Goal: Task Accomplishment & Management: Use online tool/utility

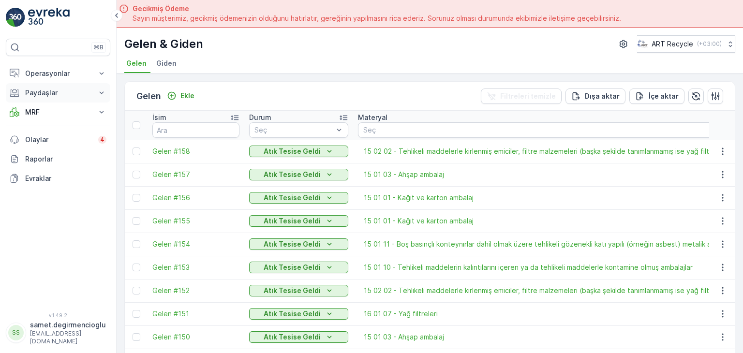
click at [59, 88] on p "Paydaşlar" at bounding box center [58, 93] width 66 height 10
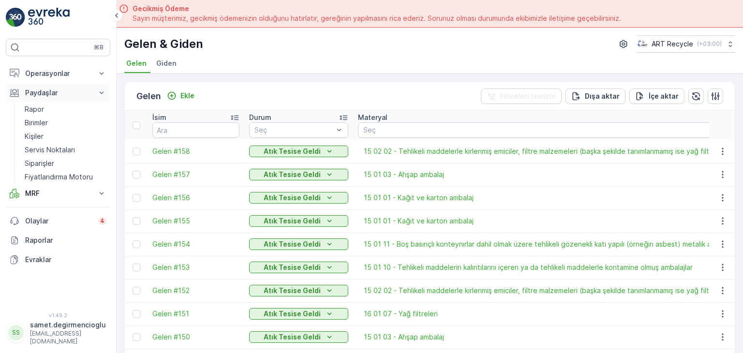
click at [59, 88] on p "Paydaşlar" at bounding box center [58, 93] width 66 height 10
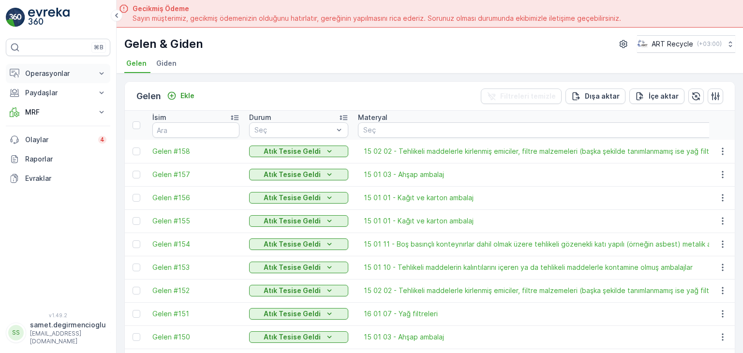
click at [64, 64] on button "Operasyonlar" at bounding box center [58, 73] width 104 height 19
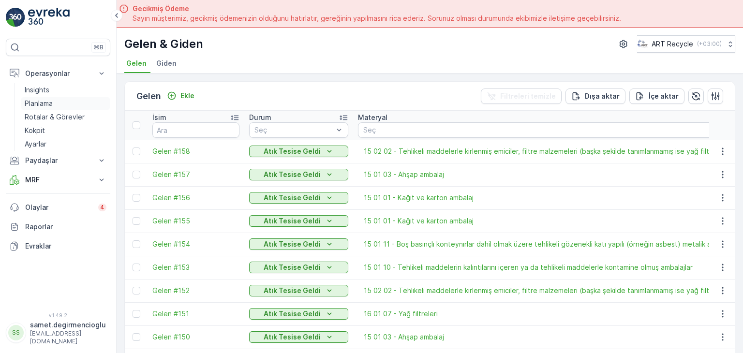
click at [48, 101] on p "Planlama" at bounding box center [39, 104] width 28 height 10
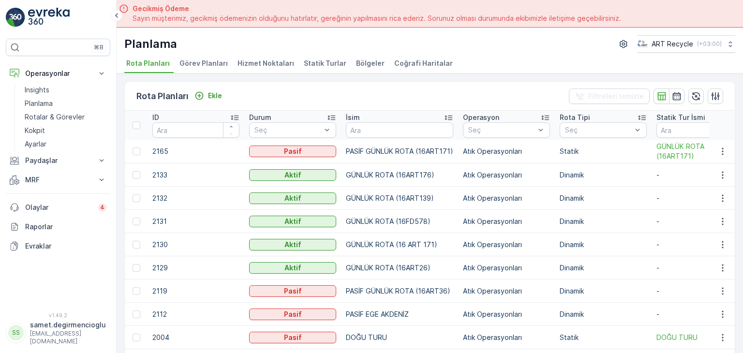
click at [255, 70] on li "Hizmet Noktaları" at bounding box center [267, 65] width 62 height 16
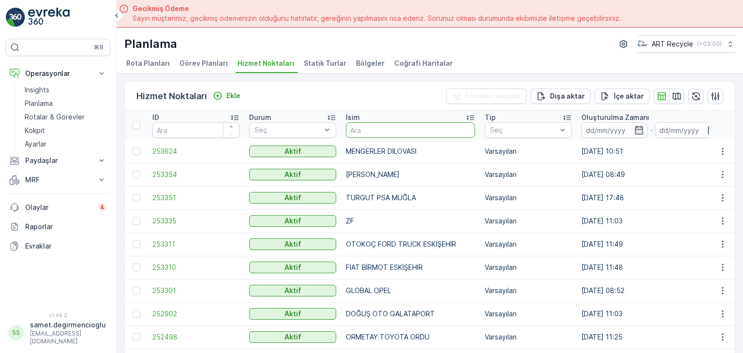
click at [408, 126] on input "text" at bounding box center [410, 129] width 129 height 15
type input "starwood"
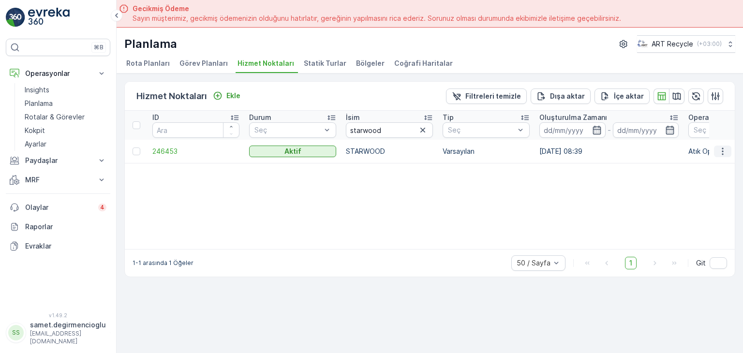
click at [720, 148] on icon "button" at bounding box center [723, 152] width 10 height 10
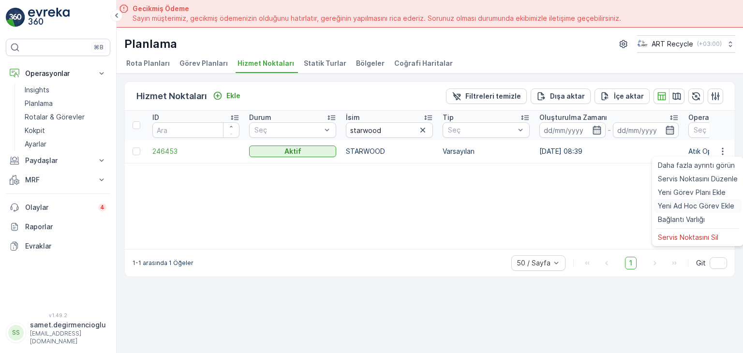
click at [673, 202] on span "Yeni Ad Hoc Görev Ekle" at bounding box center [696, 206] width 76 height 10
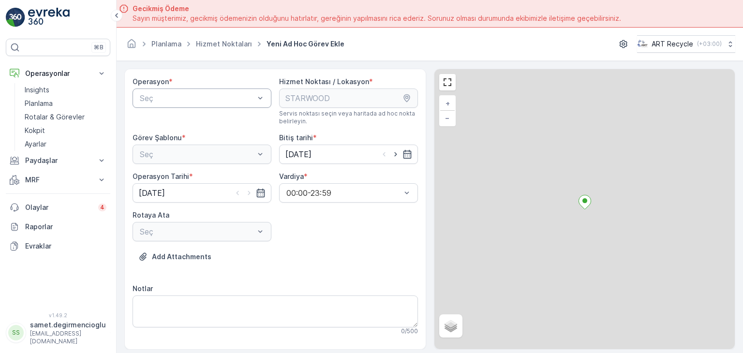
click at [205, 104] on div "Seç" at bounding box center [202, 98] width 139 height 19
click at [187, 126] on div "Atık Operasyonları" at bounding box center [202, 122] width 139 height 16
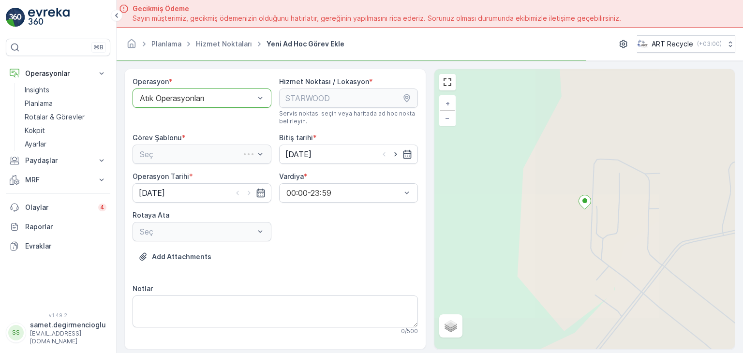
click at [193, 152] on div "Seç" at bounding box center [202, 154] width 139 height 19
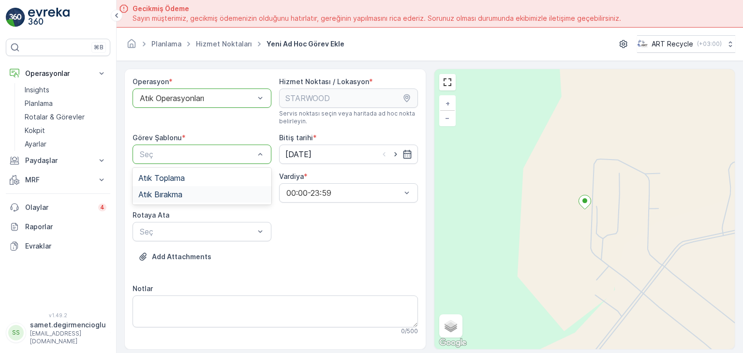
click at [184, 188] on div "Atık Bırakma" at bounding box center [202, 194] width 139 height 16
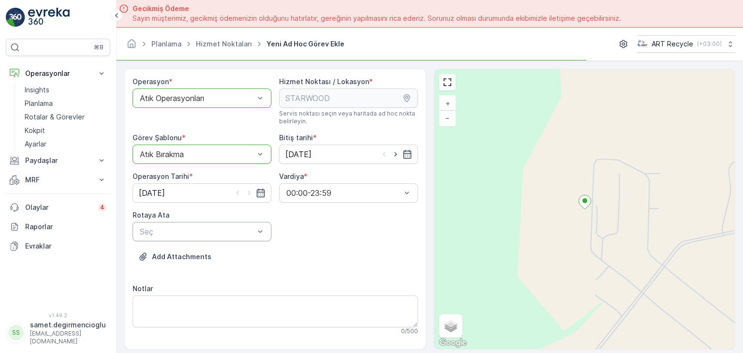
click at [171, 223] on div "Seç" at bounding box center [202, 231] width 139 height 19
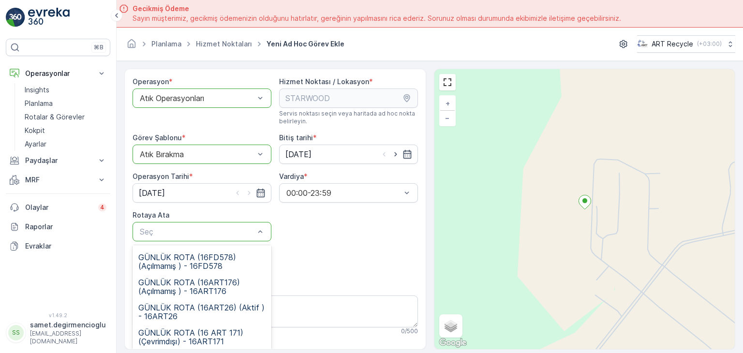
scroll to position [55, 0]
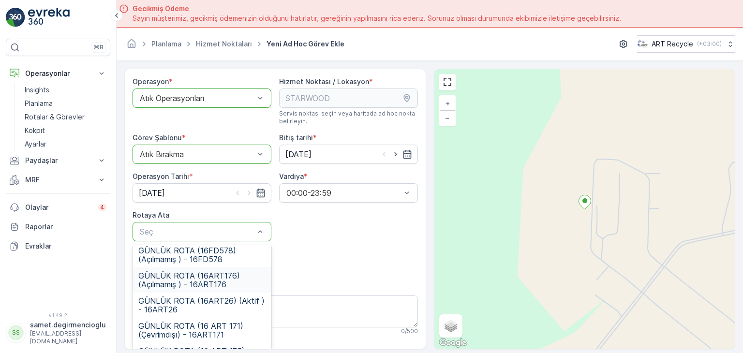
click at [244, 285] on span "GÜNLÜK ROTA (16ART176) (Açılmamış ) - 16ART176" at bounding box center [201, 279] width 127 height 17
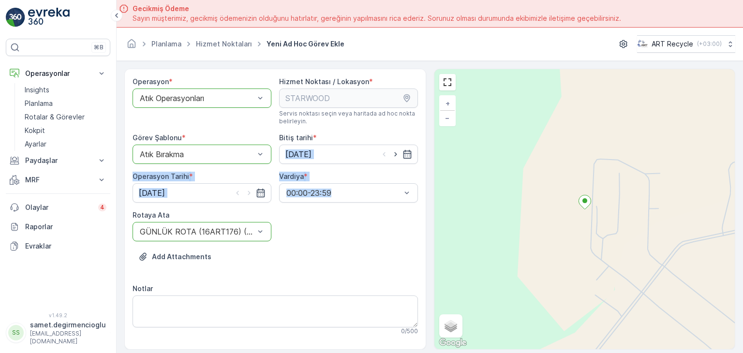
drag, startPoint x: 422, startPoint y: 159, endPoint x: 419, endPoint y: 192, distance: 33.5
click at [419, 192] on div "Operasyon * option Atık Operasyonları, selected. Atık Operasyonları Hizmet Nokt…" at bounding box center [275, 209] width 302 height 281
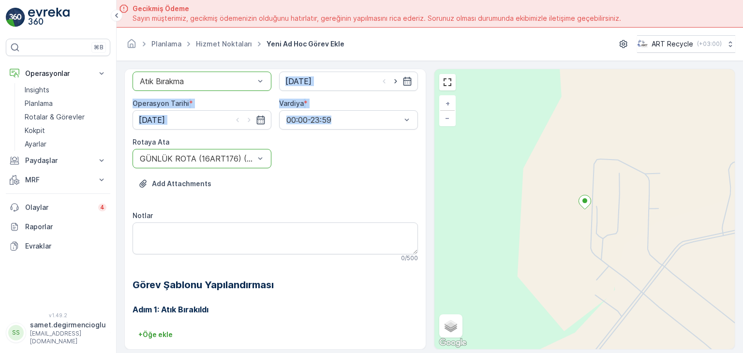
scroll to position [89, 0]
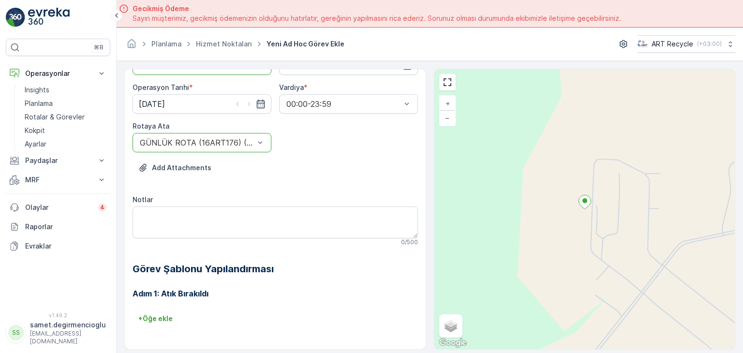
click at [383, 284] on div "Adım 1: Atık Bırakıldı + Öğe ekle" at bounding box center [275, 309] width 285 height 66
drag, startPoint x: 743, startPoint y: 92, endPoint x: 743, endPoint y: 115, distance: 22.7
click at [743, 115] on form "Operasyon * option Atık Operasyonları, selected. Atık Operasyonları Hizmet Nokt…" at bounding box center [430, 221] width 626 height 320
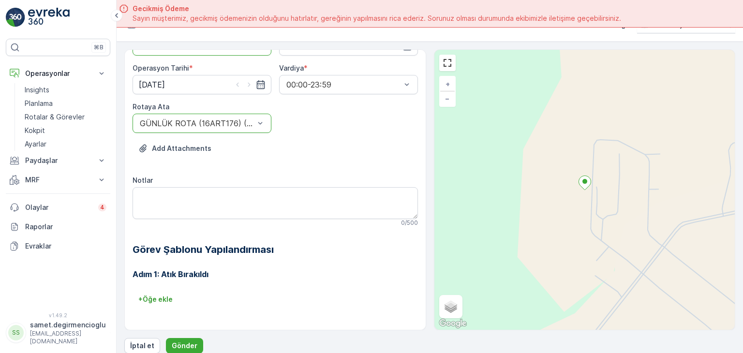
scroll to position [27, 0]
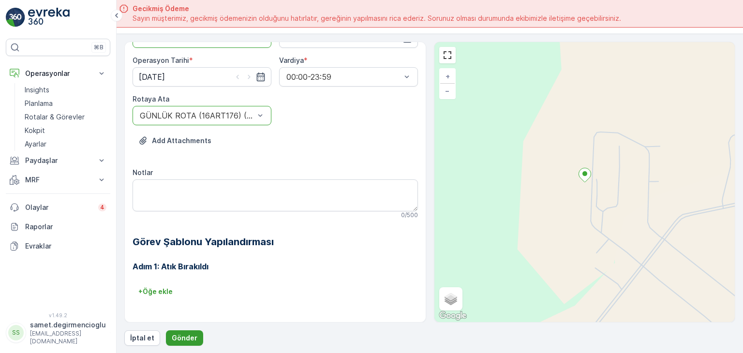
click at [188, 335] on p "Gönder" at bounding box center [185, 338] width 26 height 10
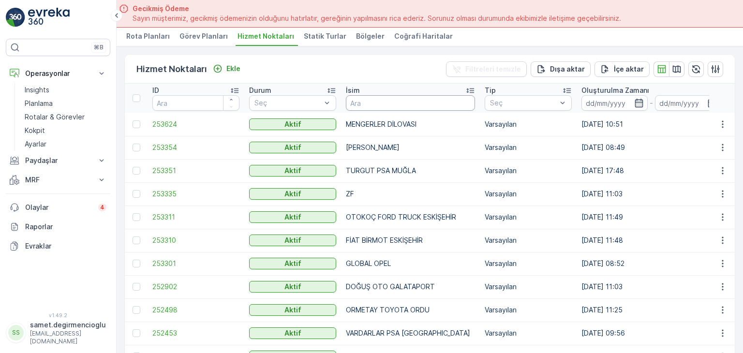
click at [371, 98] on input "text" at bounding box center [410, 102] width 129 height 15
type input "starw"
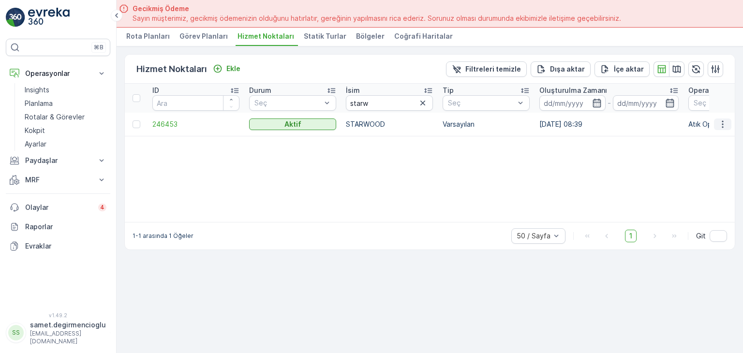
click at [721, 122] on icon "button" at bounding box center [723, 124] width 10 height 10
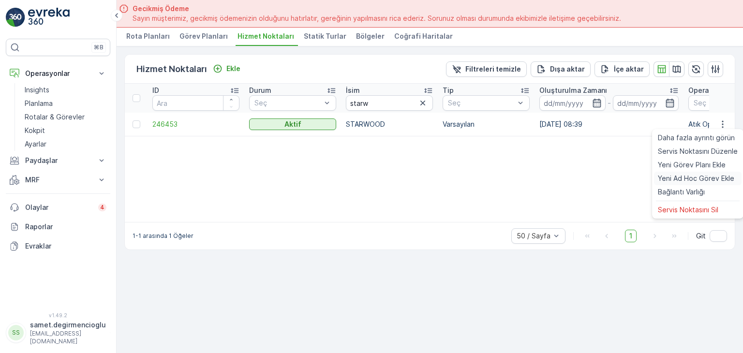
click at [675, 178] on span "Yeni Ad Hoc Görev Ekle" at bounding box center [696, 179] width 76 height 10
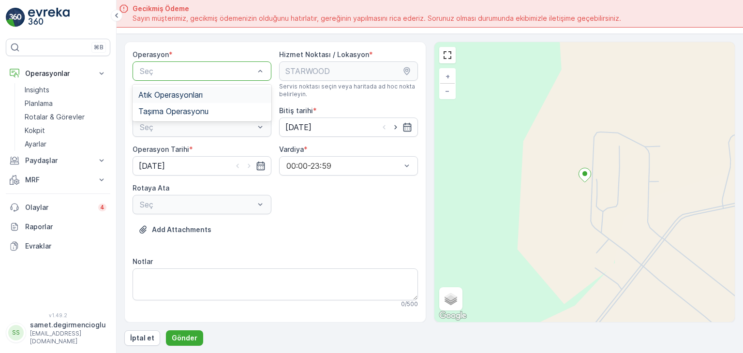
click at [184, 99] on div "Atık Operasyonları" at bounding box center [202, 95] width 139 height 16
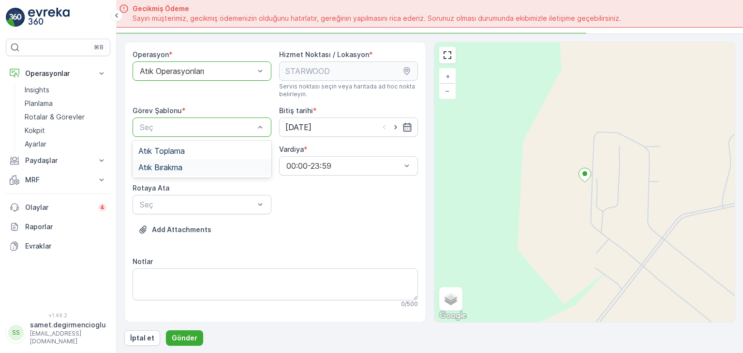
click at [171, 159] on div "Atık Bırakma" at bounding box center [202, 167] width 139 height 16
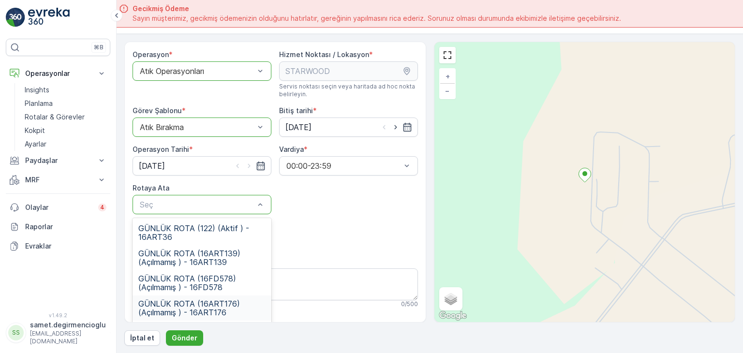
drag, startPoint x: 230, startPoint y: 305, endPoint x: 324, endPoint y: 225, distance: 123.2
click at [230, 305] on span "GÜNLÜK ROTA (16ART176) (Açılmamış ) - 16ART176" at bounding box center [201, 307] width 127 height 17
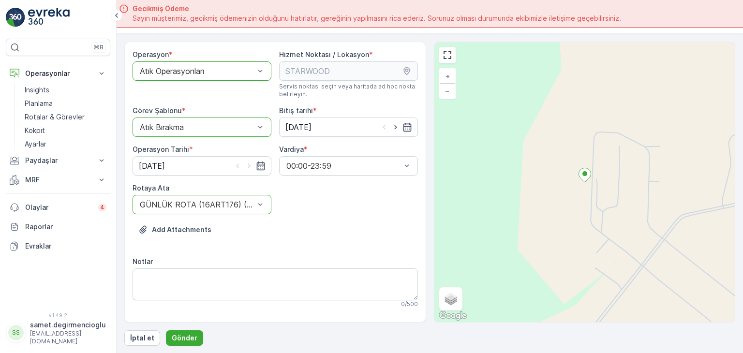
click at [431, 125] on div "Operasyon * option Atık Operasyonları, selected. Atık Operasyonları Hizmet Nokt…" at bounding box center [429, 182] width 611 height 281
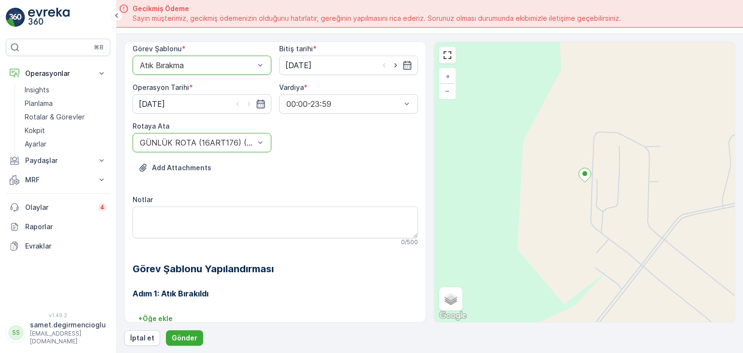
scroll to position [78, 0]
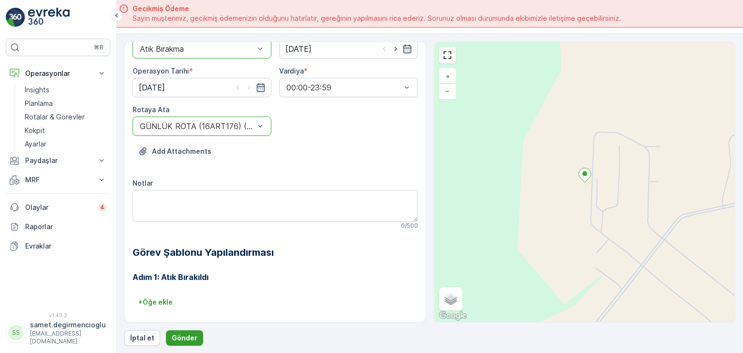
click at [189, 335] on p "Gönder" at bounding box center [185, 338] width 26 height 10
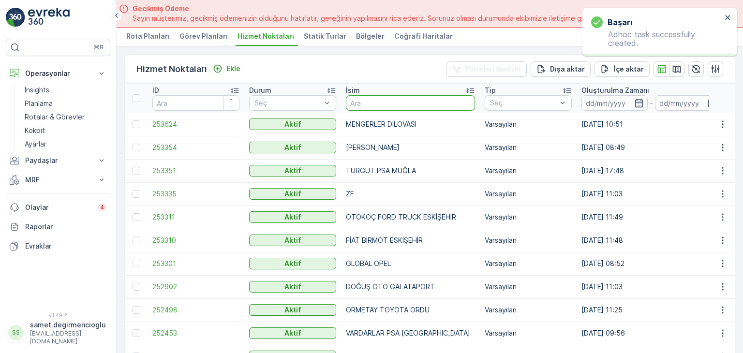
click at [380, 101] on input "text" at bounding box center [410, 102] width 129 height 15
type input "1"
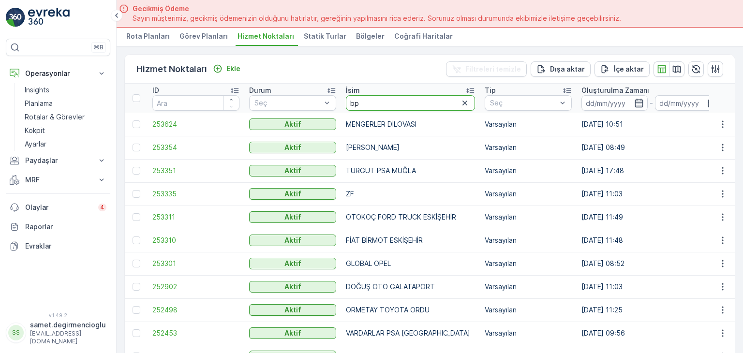
type input "bpo"
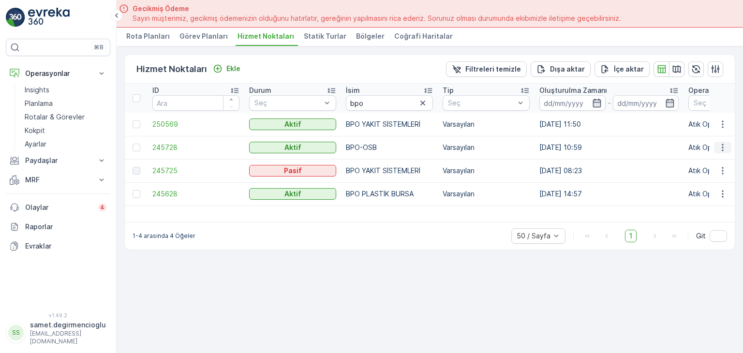
click at [723, 149] on icon "button" at bounding box center [722, 147] width 1 height 7
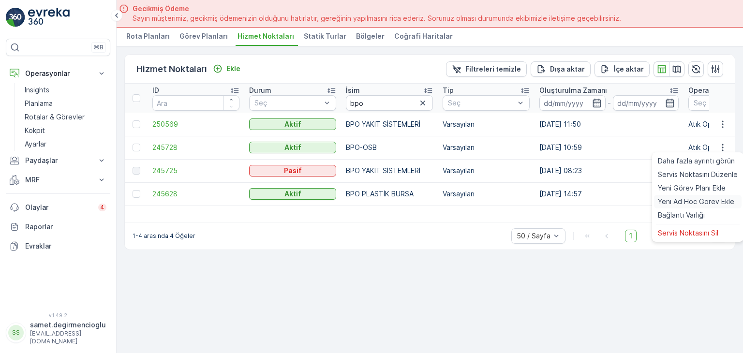
click at [693, 199] on span "Yeni Ad Hoc Görev Ekle" at bounding box center [696, 202] width 76 height 10
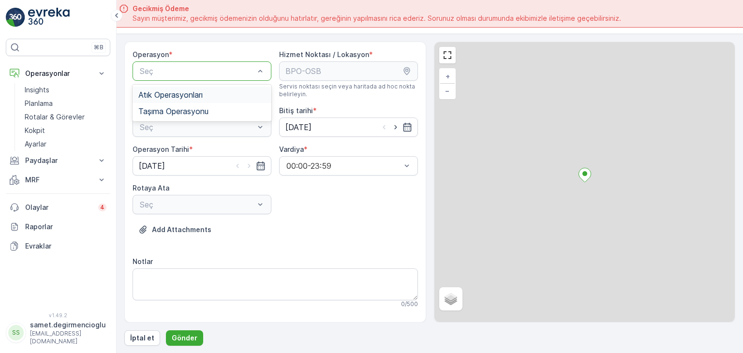
click at [234, 77] on div "Seç" at bounding box center [202, 70] width 139 height 19
click at [206, 100] on div "Atık Operasyonları" at bounding box center [202, 95] width 139 height 16
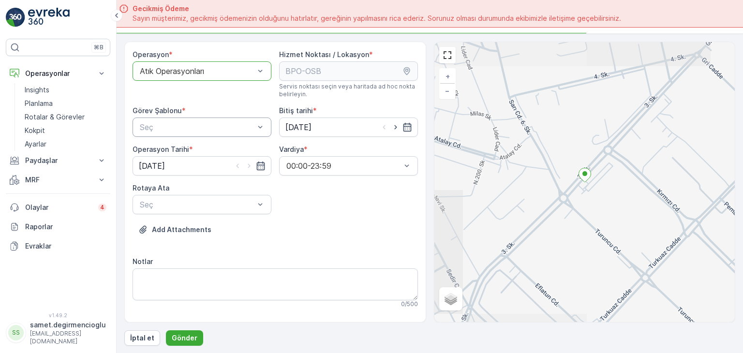
click at [197, 133] on div "Seç" at bounding box center [202, 127] width 139 height 19
click at [184, 149] on span "Atık Toplama" at bounding box center [161, 151] width 46 height 9
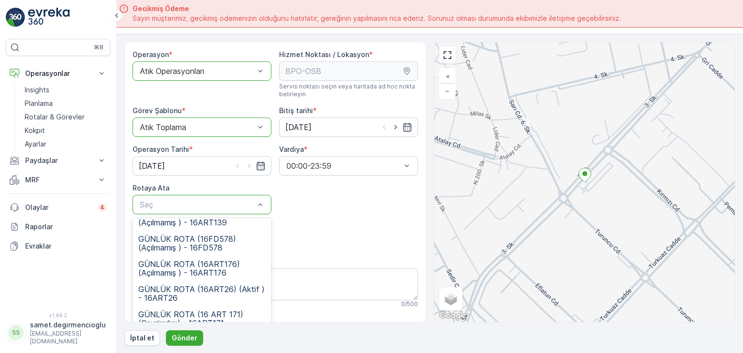
scroll to position [48, 0]
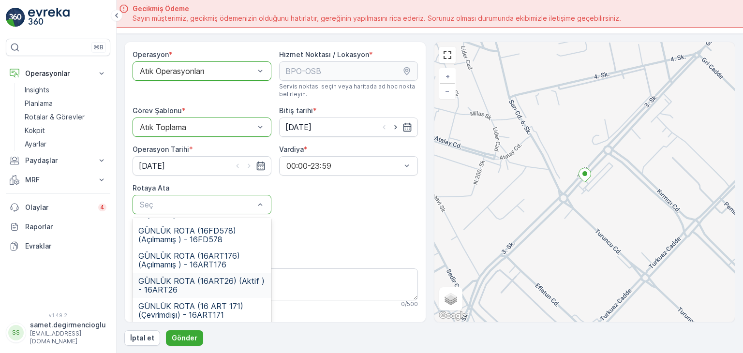
click at [230, 283] on span "GÜNLÜK ROTA (16ART26) (Aktif ) - 16ART26" at bounding box center [201, 285] width 127 height 17
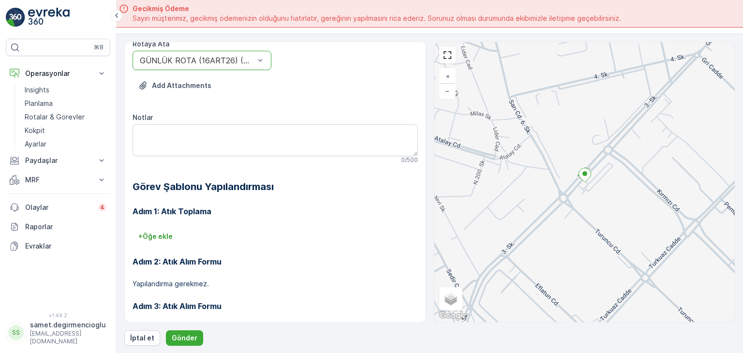
scroll to position [178, 0]
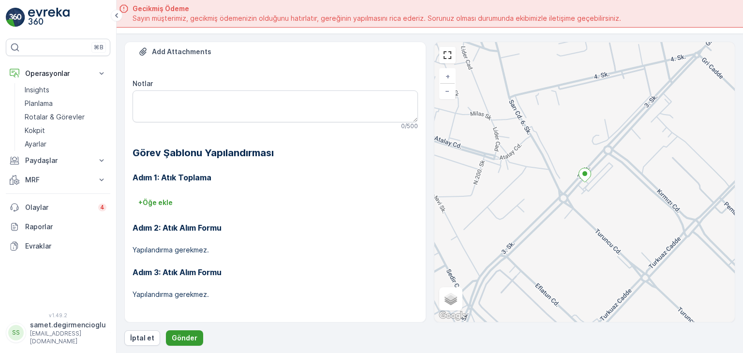
click at [192, 335] on p "Gönder" at bounding box center [185, 338] width 26 height 10
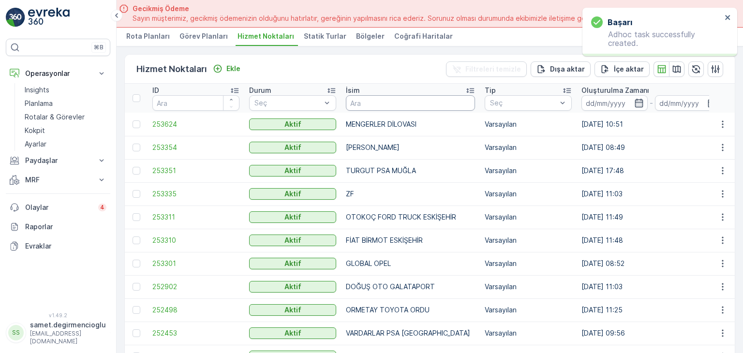
click at [397, 101] on input "text" at bounding box center [410, 102] width 129 height 15
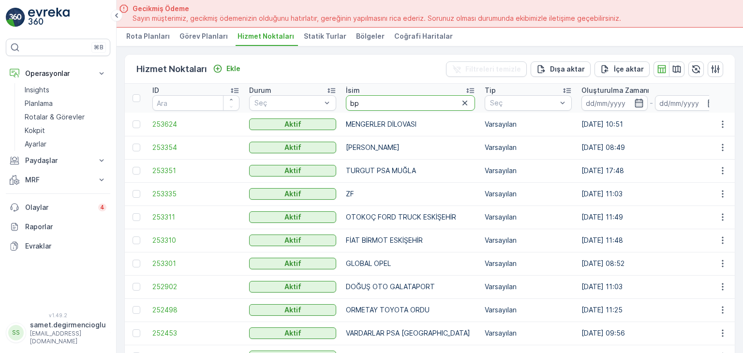
type input "bpo"
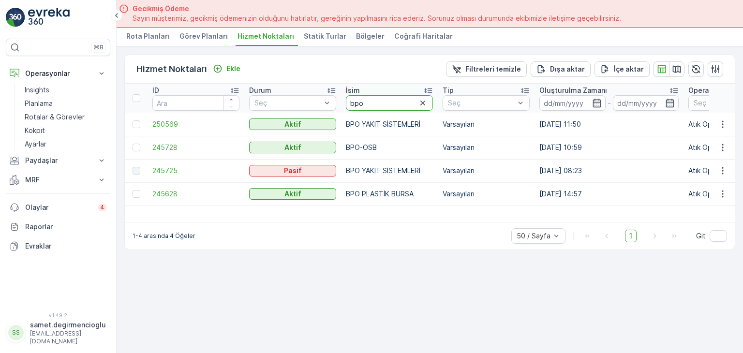
click at [382, 105] on input "bpo" at bounding box center [389, 102] width 87 height 15
type input "b"
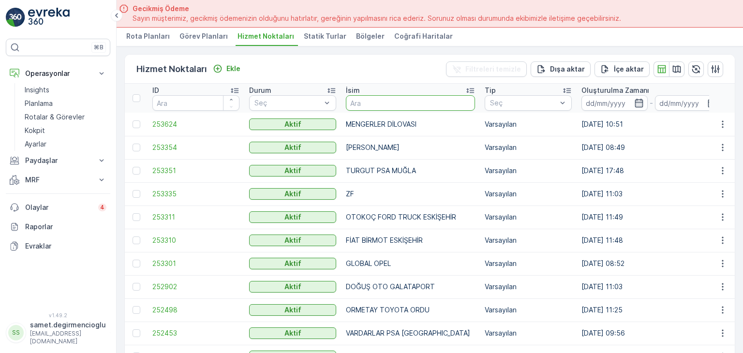
click at [382, 105] on input "text" at bounding box center [410, 102] width 129 height 15
type input "kartal"
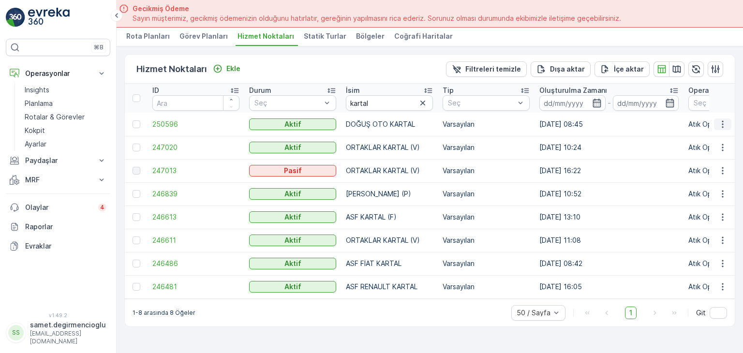
click at [721, 119] on icon "button" at bounding box center [723, 124] width 10 height 10
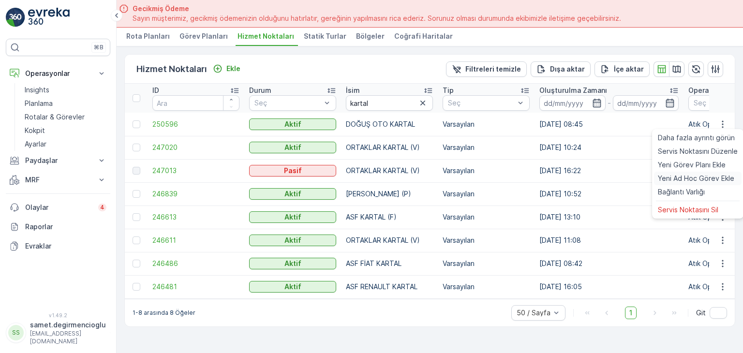
click at [704, 182] on span "Yeni Ad Hoc Görev Ekle" at bounding box center [696, 179] width 76 height 10
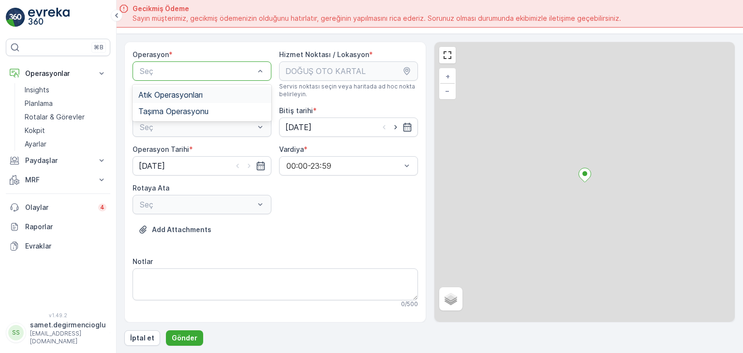
click at [185, 100] on div "Atık Operasyonları" at bounding box center [202, 95] width 139 height 16
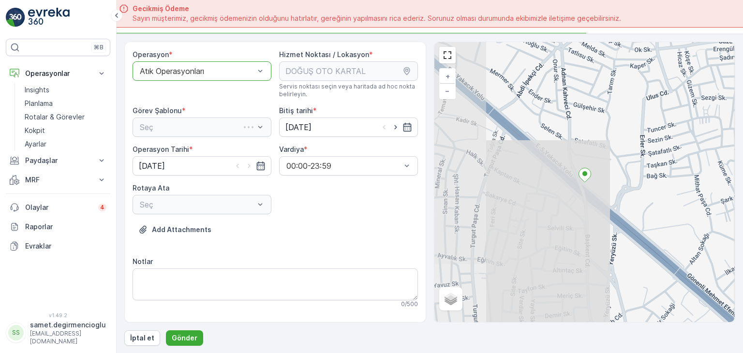
click at [178, 122] on div "Seç" at bounding box center [202, 127] width 139 height 19
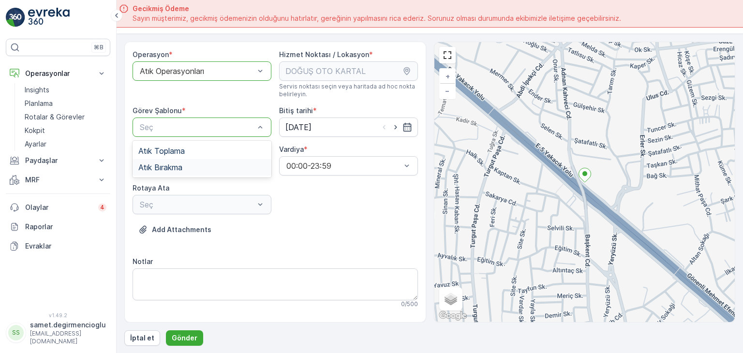
click at [166, 160] on div "Atık Bırakma" at bounding box center [202, 167] width 139 height 16
click at [195, 130] on div at bounding box center [197, 127] width 117 height 9
click at [185, 149] on span "Atık Toplama" at bounding box center [161, 151] width 46 height 9
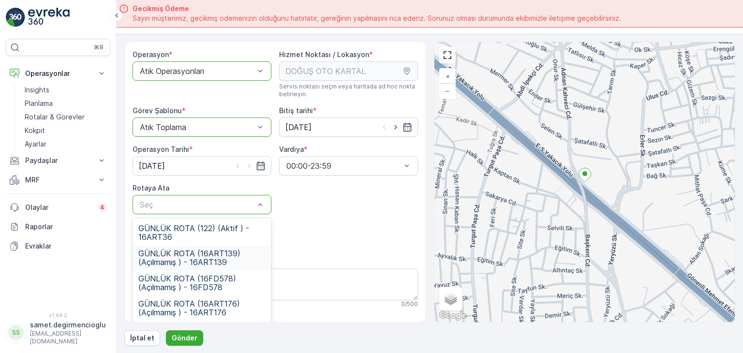
click at [234, 250] on span "GÜNLÜK ROTA (16ART139) (Açılmamış ) - 16ART139" at bounding box center [201, 257] width 127 height 17
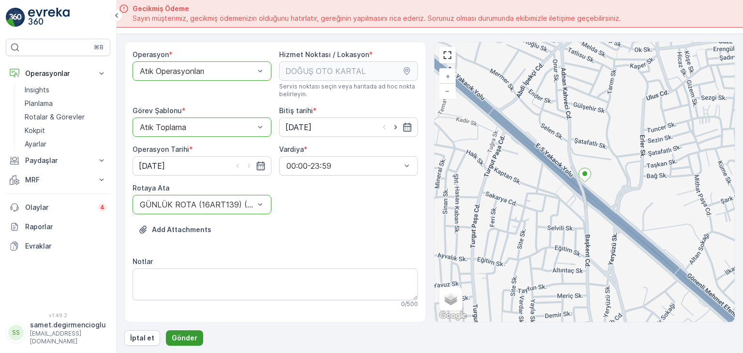
click at [180, 334] on p "Gönder" at bounding box center [185, 338] width 26 height 10
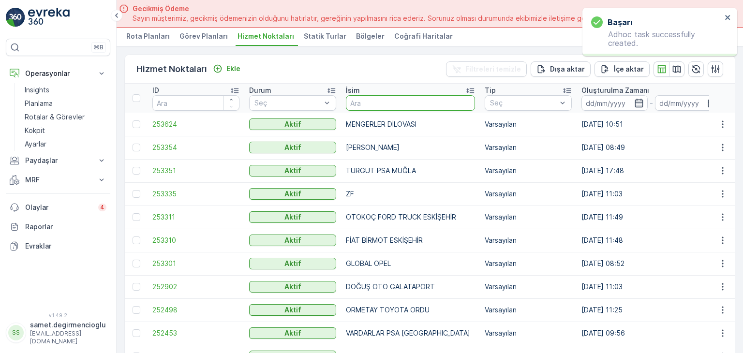
click at [378, 104] on input "text" at bounding box center [410, 102] width 129 height 15
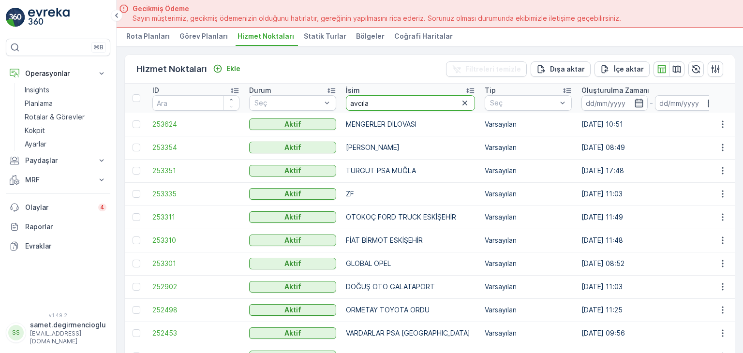
type input "avcılar"
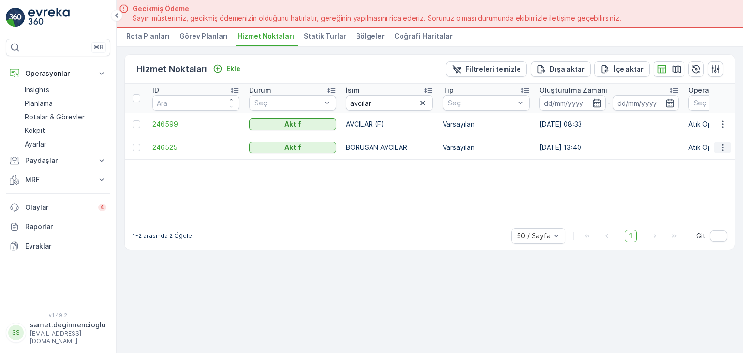
click at [725, 149] on icon "button" at bounding box center [723, 148] width 10 height 10
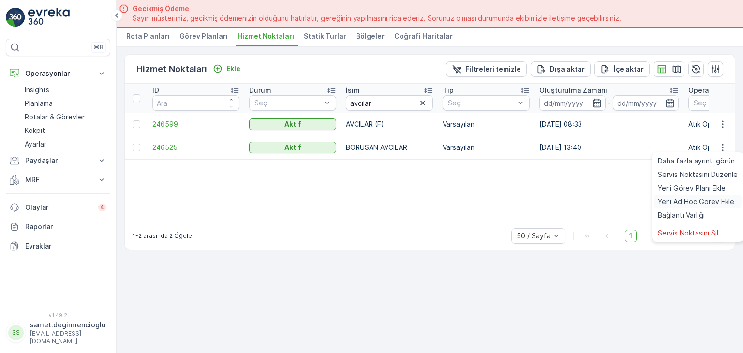
click at [667, 205] on span "Yeni Ad Hoc Görev Ekle" at bounding box center [696, 202] width 76 height 10
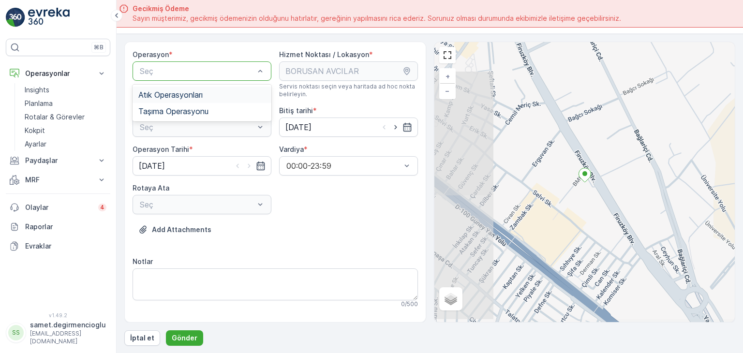
click at [174, 99] on div "Atık Operasyonları" at bounding box center [202, 95] width 139 height 16
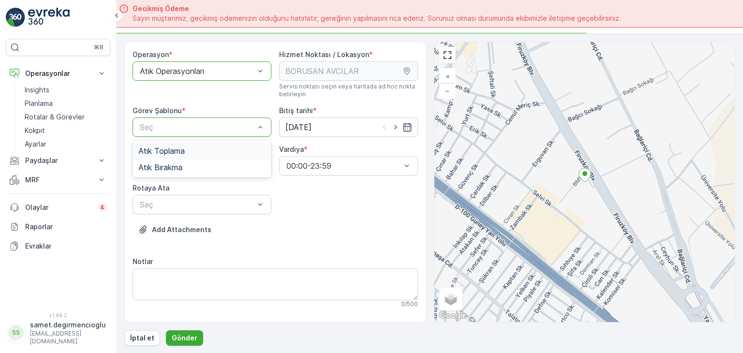
click at [174, 143] on div "Atık Toplama" at bounding box center [202, 151] width 139 height 16
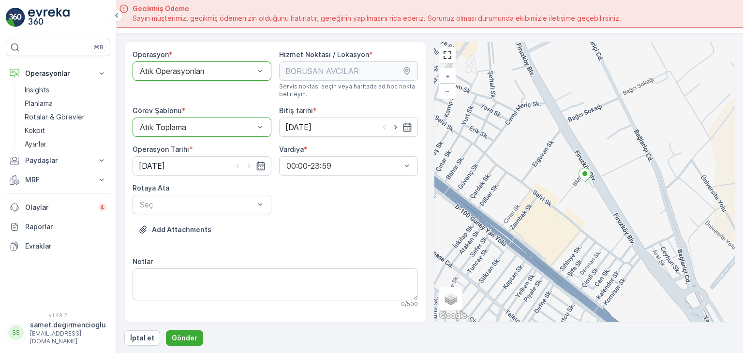
drag, startPoint x: 272, startPoint y: 213, endPoint x: 253, endPoint y: 224, distance: 21.7
click at [253, 224] on div "Add Attachments" at bounding box center [275, 235] width 285 height 27
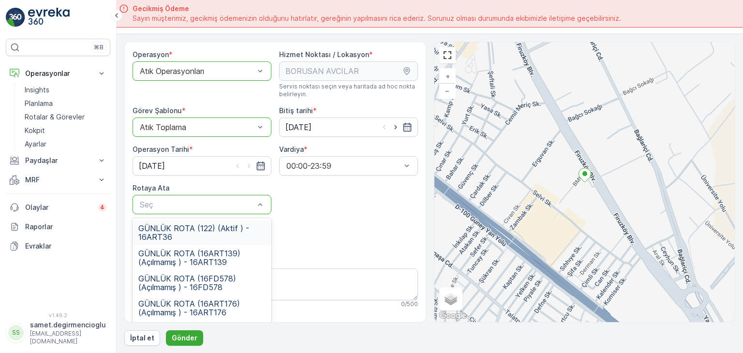
scroll to position [48, 0]
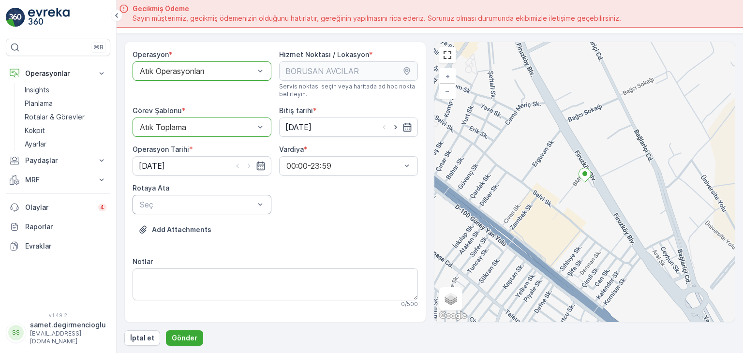
drag, startPoint x: 742, startPoint y: 73, endPoint x: 741, endPoint y: 87, distance: 14.1
click at [741, 87] on form "Operasyon * option Atık Operasyonları, selected. Atık Operasyonları Hizmet Nokt…" at bounding box center [430, 194] width 626 height 320
click at [743, 64] on form "Operasyon * option Atık Operasyonları, selected. Atık Operasyonları Hizmet Nokt…" at bounding box center [430, 194] width 626 height 320
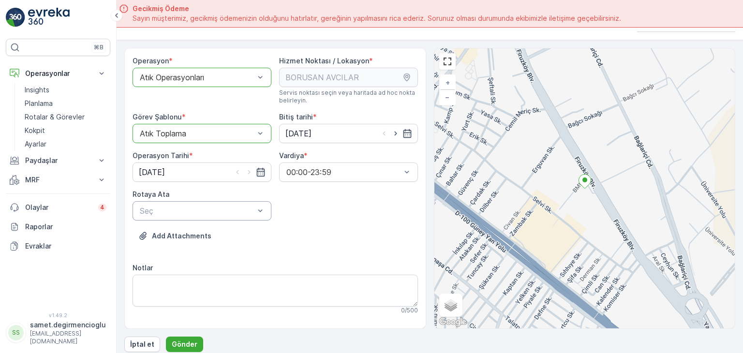
scroll to position [27, 0]
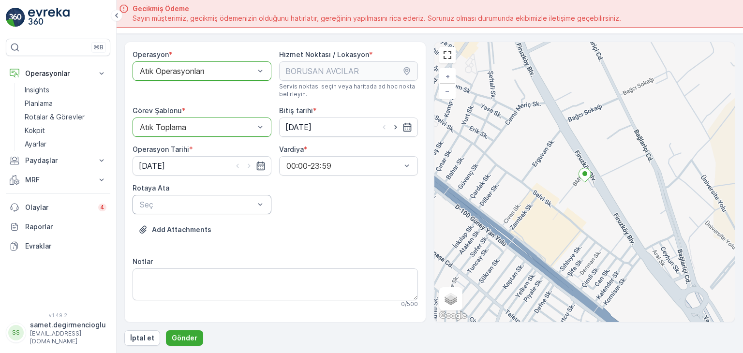
drag, startPoint x: 743, startPoint y: 73, endPoint x: 739, endPoint y: 138, distance: 65.4
click at [743, 140] on form "Operasyon * option Atık Operasyonları, selected. Atık Operasyonları Hizmet Nokt…" at bounding box center [430, 194] width 626 height 320
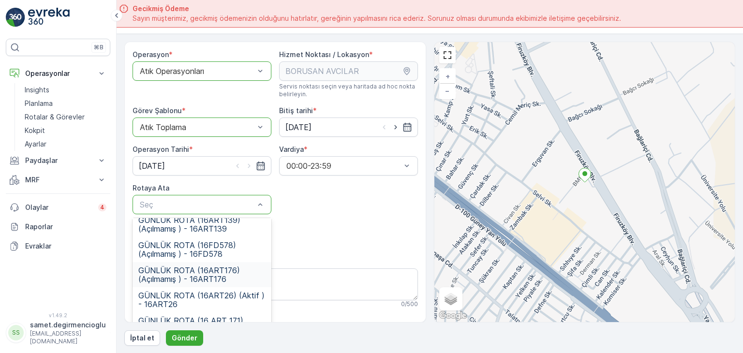
scroll to position [48, 0]
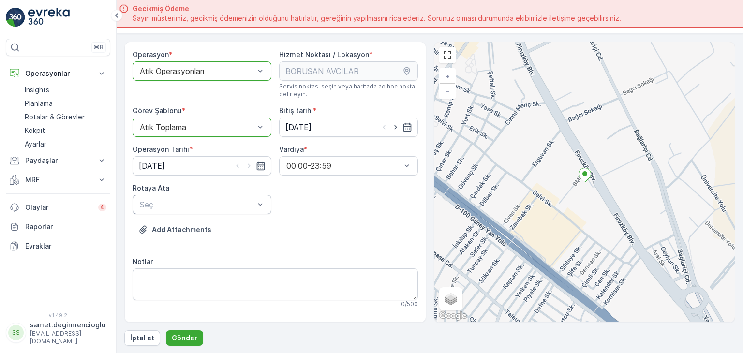
drag, startPoint x: 743, startPoint y: 101, endPoint x: 741, endPoint y: 133, distance: 32.0
click at [741, 133] on form "Operasyon * option Atık Operasyonları, selected. Atık Operasyonları Hizmet Nokt…" at bounding box center [430, 194] width 626 height 320
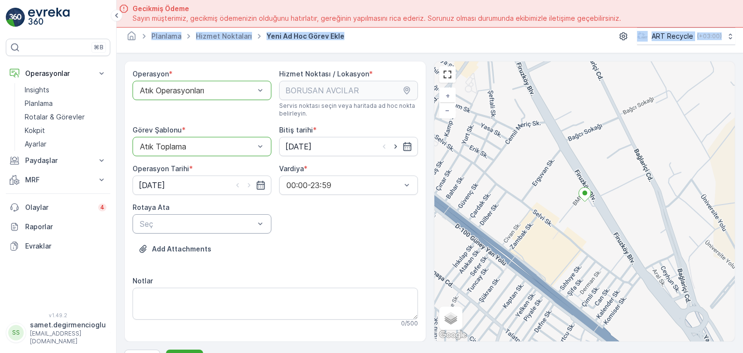
drag, startPoint x: 743, startPoint y: 24, endPoint x: 743, endPoint y: 53, distance: 29.0
click at [743, 53] on div "Gecikmiş Ödeme Sayın müşterimiz, gecikmiş ödemenizin olduğunu hatırlatır, gereğ…" at bounding box center [371, 176] width 743 height 353
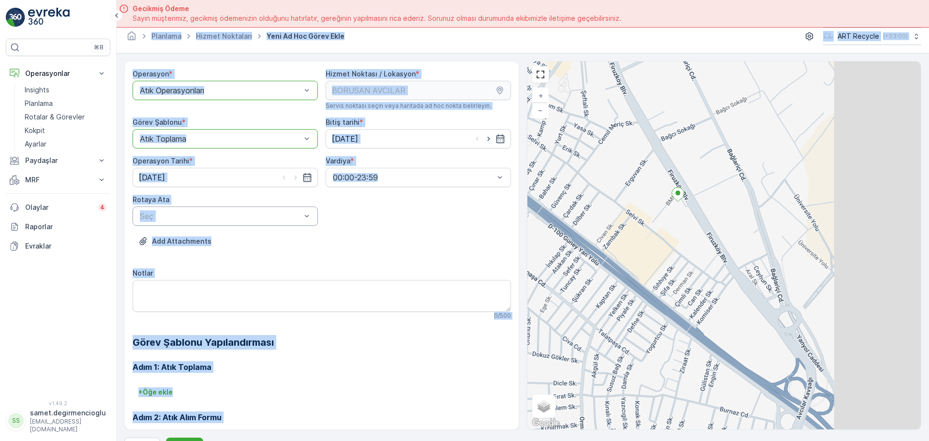
scroll to position [8, 0]
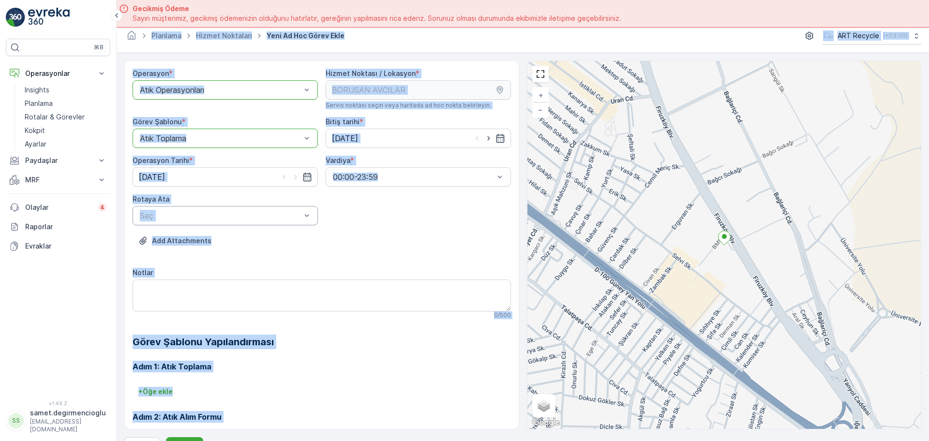
click at [357, 235] on div "Add Attachments" at bounding box center [322, 246] width 378 height 27
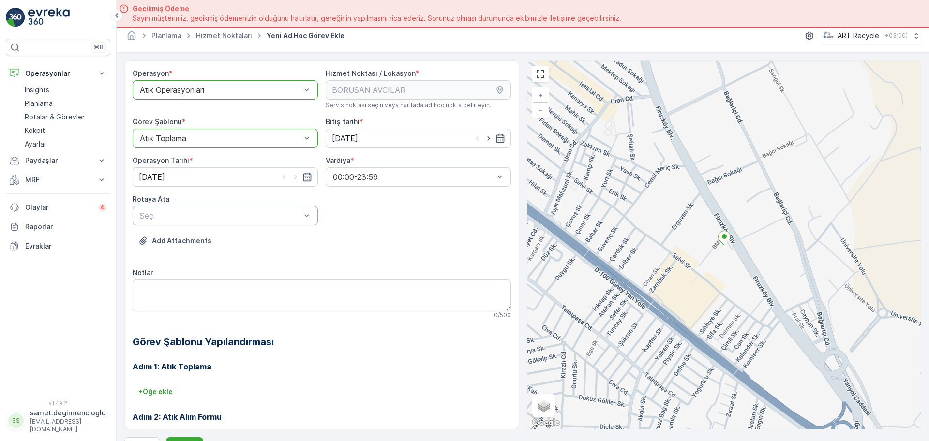
click at [287, 223] on div "Seç" at bounding box center [225, 215] width 185 height 19
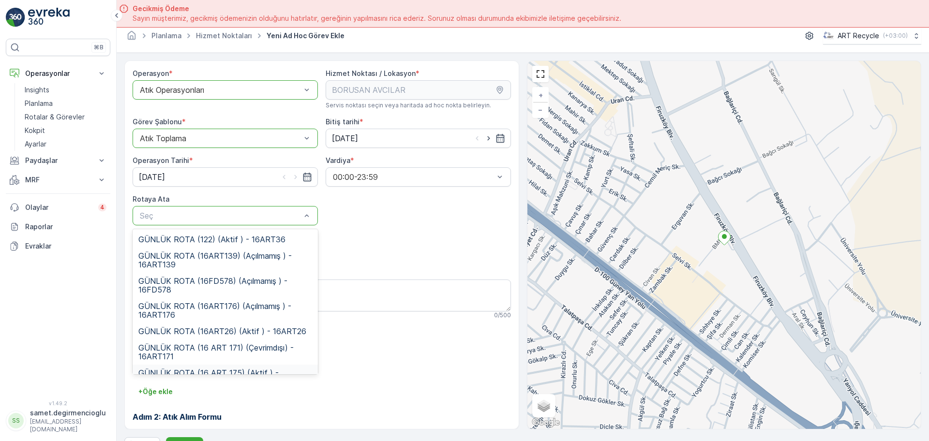
click at [246, 353] on div "GÜNLÜK ROTA (16 ART 175) (Aktif ) - 16ART175" at bounding box center [225, 377] width 185 height 25
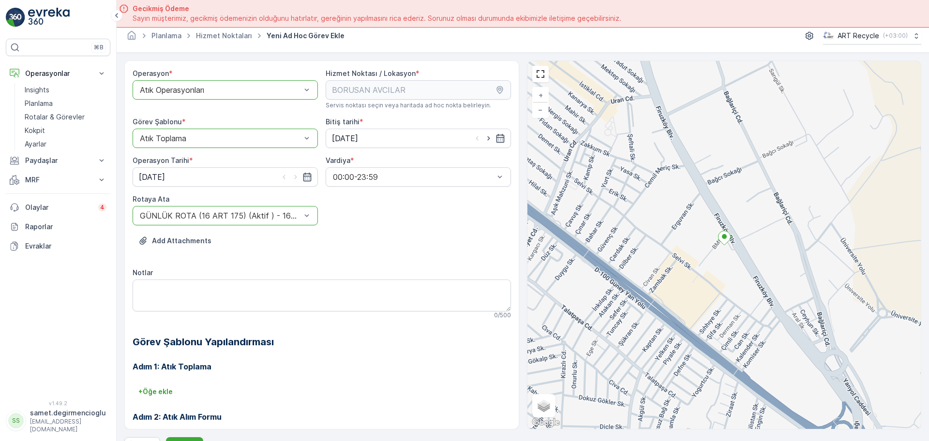
click at [339, 353] on div "Adım 1: Atık Toplama + Öğe ekle Adım 2: Atık Alım Formu Yapılandırma gerekmez. …" at bounding box center [322, 426] width 378 height 155
click at [178, 353] on button "Gönder" at bounding box center [184, 444] width 37 height 15
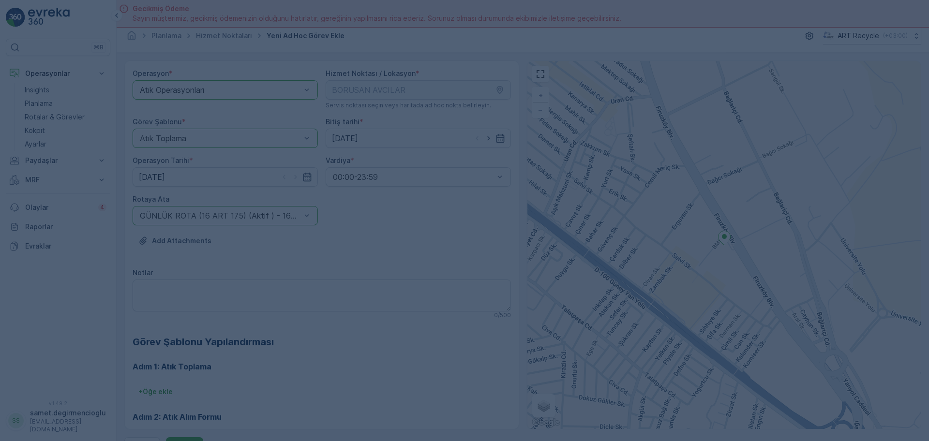
scroll to position [20, 0]
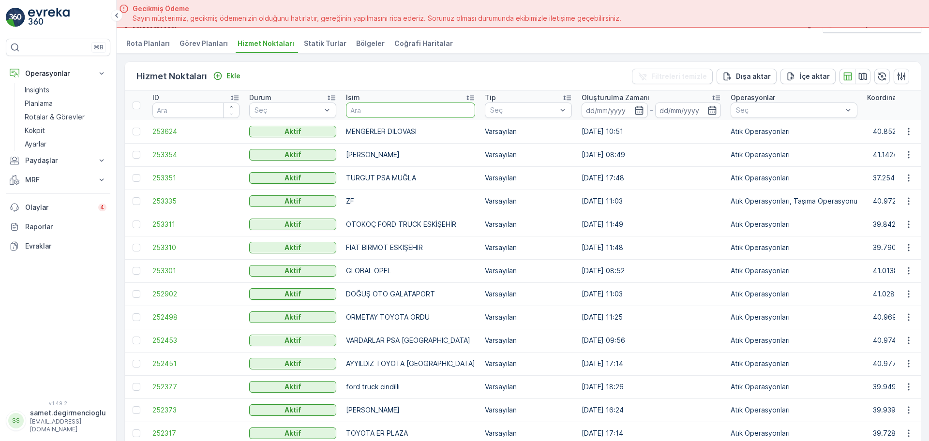
click at [389, 104] on input "text" at bounding box center [410, 110] width 129 height 15
type input "bplas"
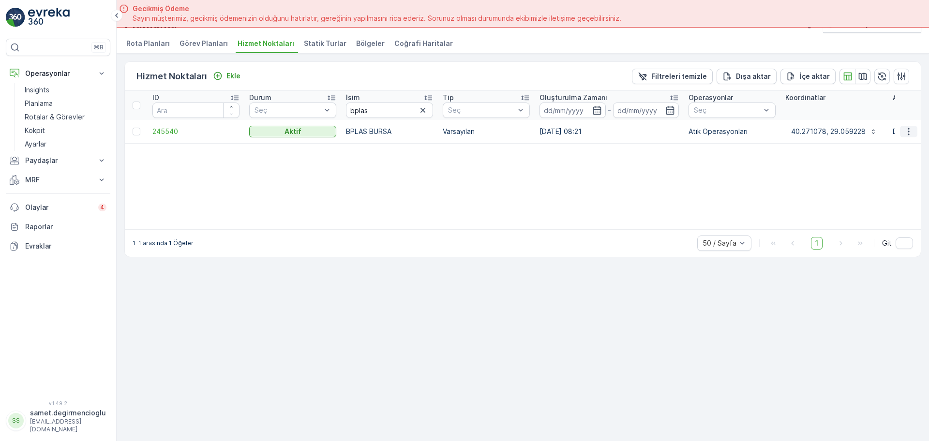
click at [743, 130] on icon "button" at bounding box center [909, 132] width 10 height 10
click at [743, 190] on span "Yeni Ad Hoc Görev Ekle" at bounding box center [882, 187] width 76 height 10
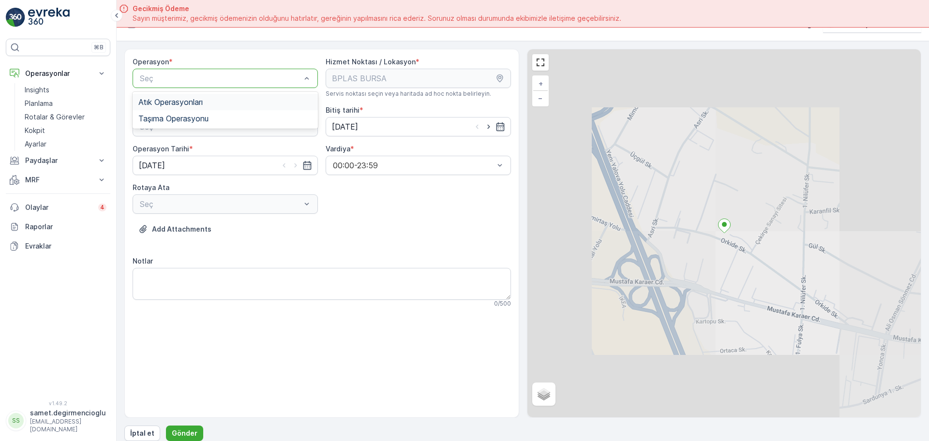
click at [214, 108] on div "Atık Operasyonları" at bounding box center [225, 102] width 185 height 16
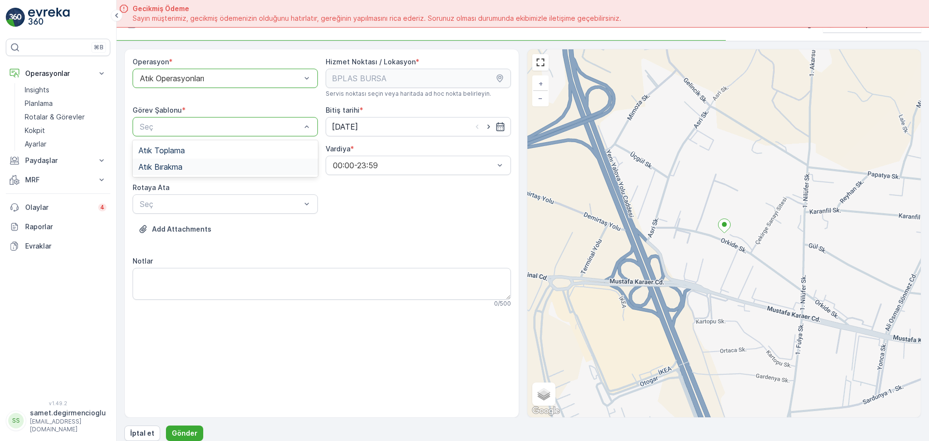
click at [189, 164] on div "Atık Bırakma" at bounding box center [225, 167] width 174 height 9
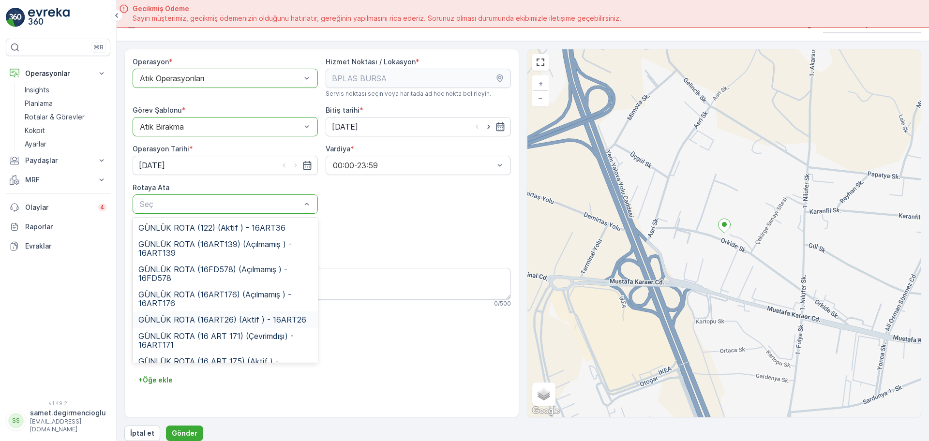
click at [219, 326] on div "GÜNLÜK ROTA (16ART26) (Aktif ) - 16ART26" at bounding box center [225, 320] width 185 height 16
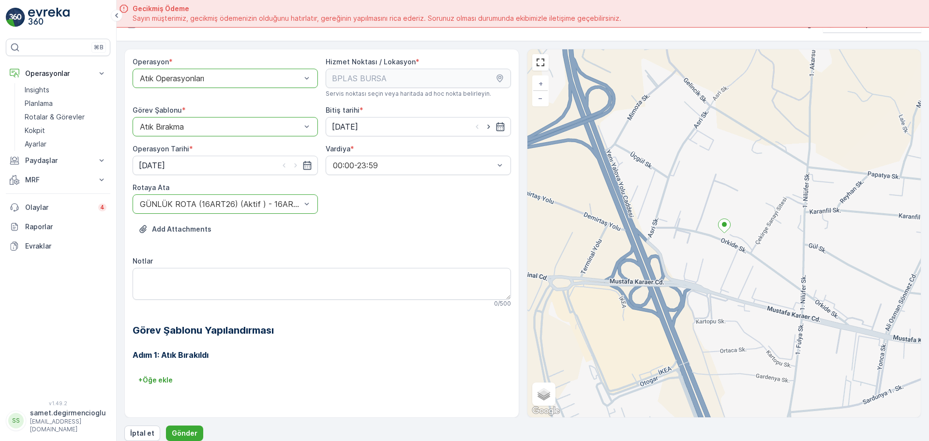
click at [201, 126] on div at bounding box center [220, 126] width 163 height 9
click at [188, 153] on div "Atık Toplama" at bounding box center [225, 150] width 174 height 9
click at [183, 353] on p "Gönder" at bounding box center [185, 434] width 26 height 10
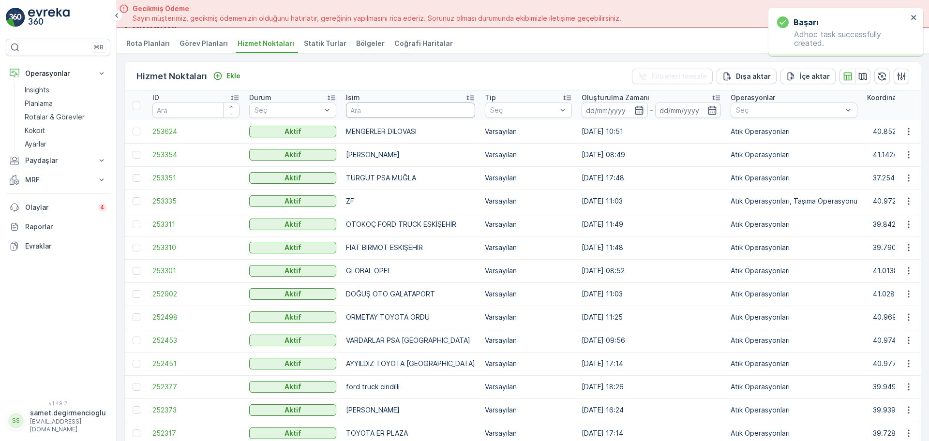
click at [383, 107] on input "text" at bounding box center [410, 110] width 129 height 15
click at [394, 108] on input "text" at bounding box center [410, 110] width 129 height 15
type input "ST"
click at [385, 101] on div "İsim" at bounding box center [410, 98] width 129 height 10
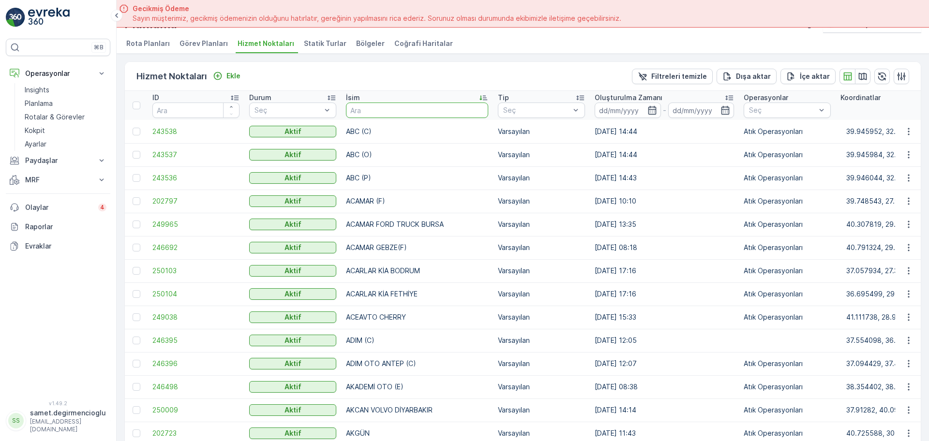
click at [371, 115] on input "text" at bounding box center [417, 110] width 142 height 15
type input "BPO"
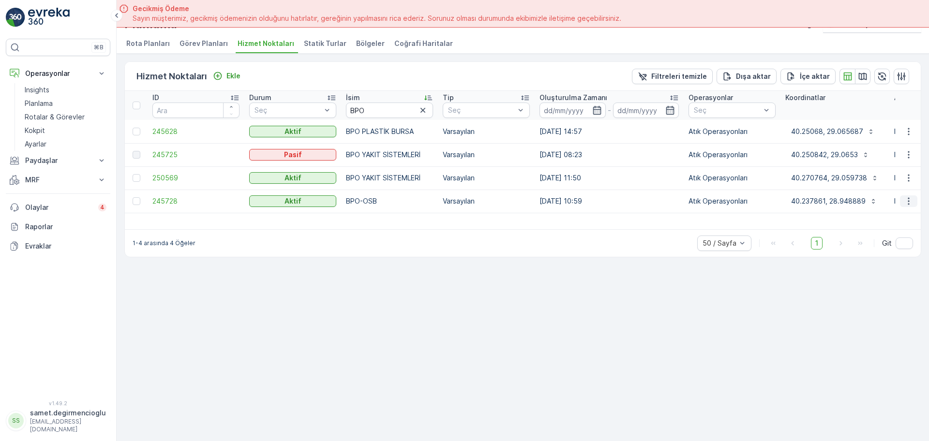
click at [743, 200] on icon "button" at bounding box center [909, 201] width 10 height 10
click at [743, 255] on span "Yeni Ad Hoc Görev Ekle" at bounding box center [882, 257] width 76 height 10
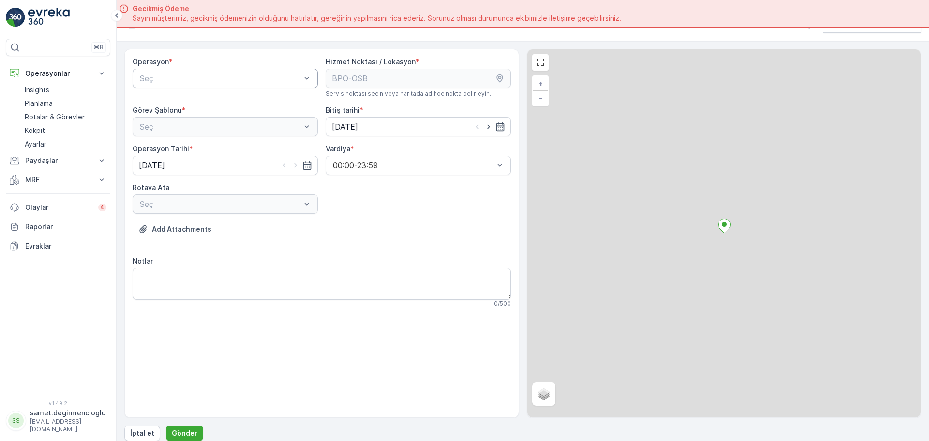
click at [239, 70] on div "Seç" at bounding box center [225, 78] width 185 height 19
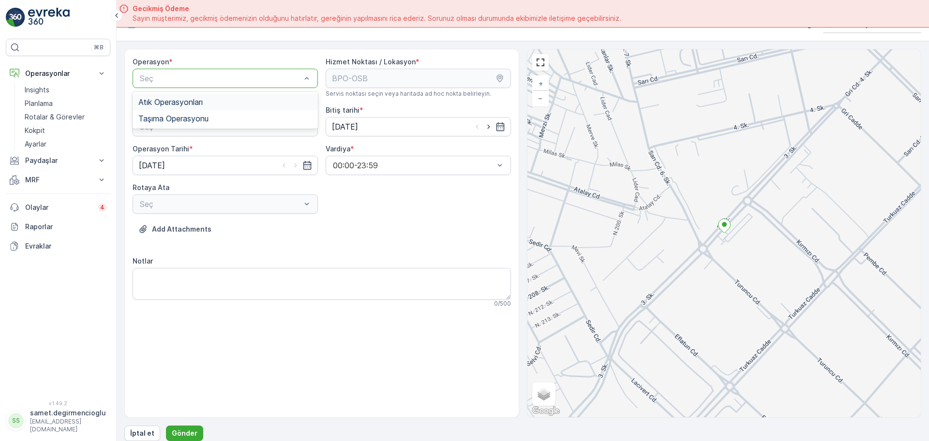
click at [187, 104] on span "Atık Operasyonları" at bounding box center [170, 102] width 64 height 9
click at [182, 118] on div "Seç" at bounding box center [225, 126] width 185 height 19
click at [168, 149] on span "Atık Toplama" at bounding box center [161, 150] width 46 height 9
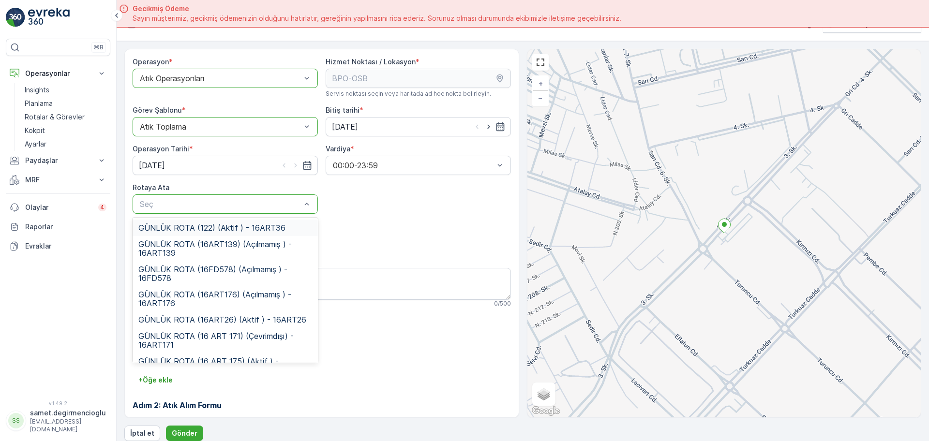
click at [186, 195] on div "Seç" at bounding box center [225, 203] width 185 height 19
drag, startPoint x: 313, startPoint y: 233, endPoint x: 311, endPoint y: 241, distance: 8.4
click at [311, 241] on div "GÜNLÜK ROTA (122) (Aktif ) - 16ART36 GÜNLÜK ROTA (16ART139) (Açılmamış ) - 16AR…" at bounding box center [225, 290] width 185 height 145
click at [238, 316] on span "GÜNLÜK ROTA (16ART26) (Aktif ) - 16ART26" at bounding box center [222, 319] width 168 height 9
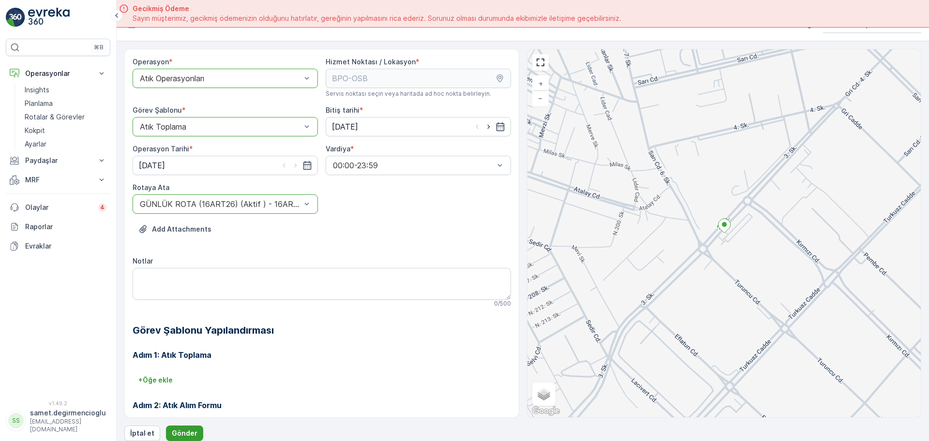
click at [181, 353] on p "Gönder" at bounding box center [185, 434] width 26 height 10
